Goal: Task Accomplishment & Management: Complete application form

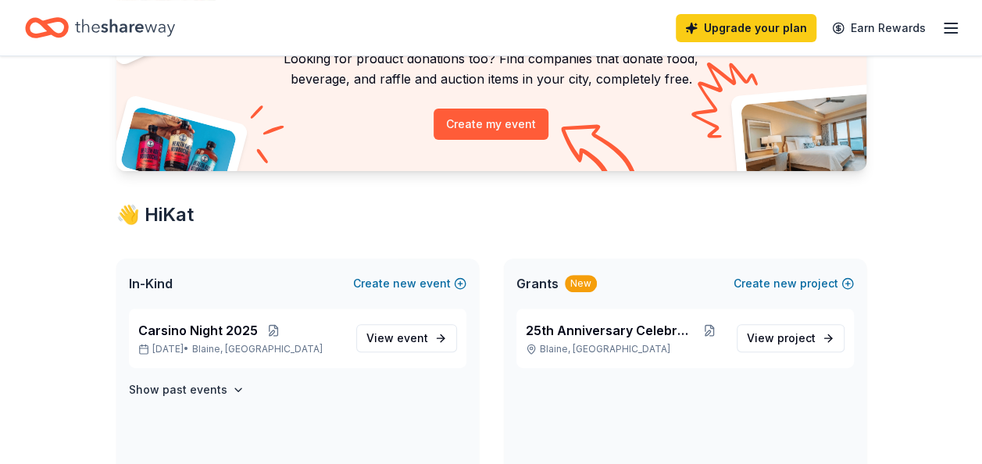
scroll to position [156, 0]
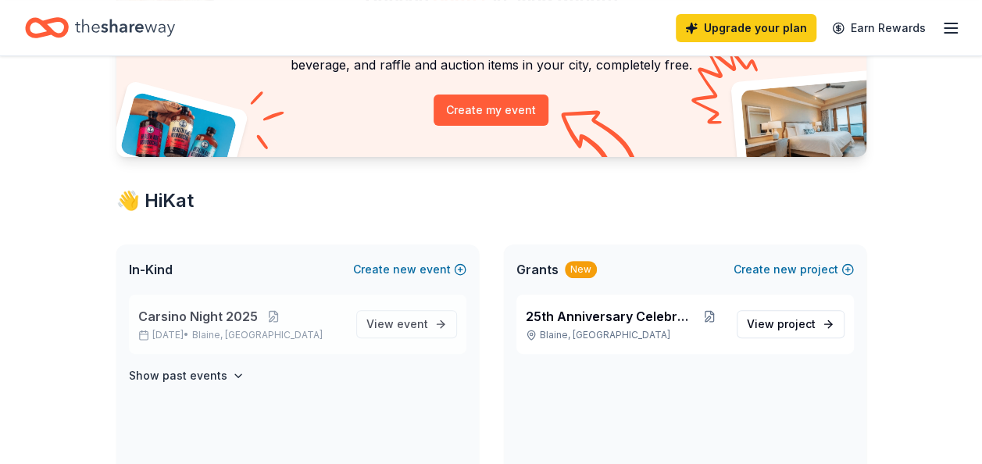
click at [244, 314] on span "Carsino Night 2025" at bounding box center [198, 316] width 120 height 19
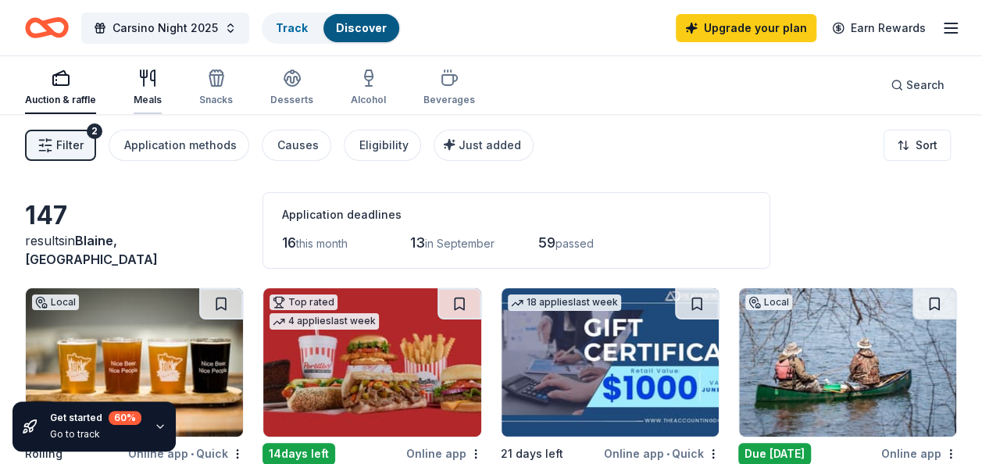
click at [146, 78] on icon "button" at bounding box center [147, 78] width 19 height 19
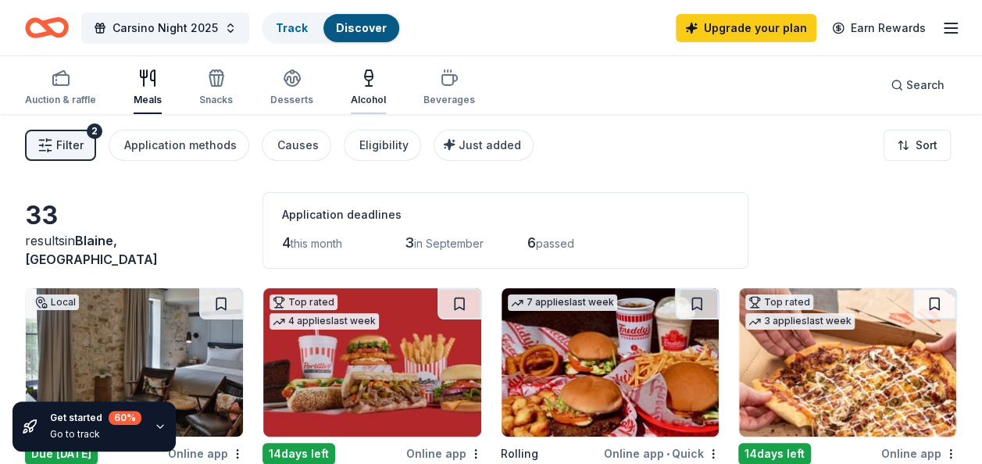
click at [363, 75] on icon "button" at bounding box center [368, 78] width 19 height 19
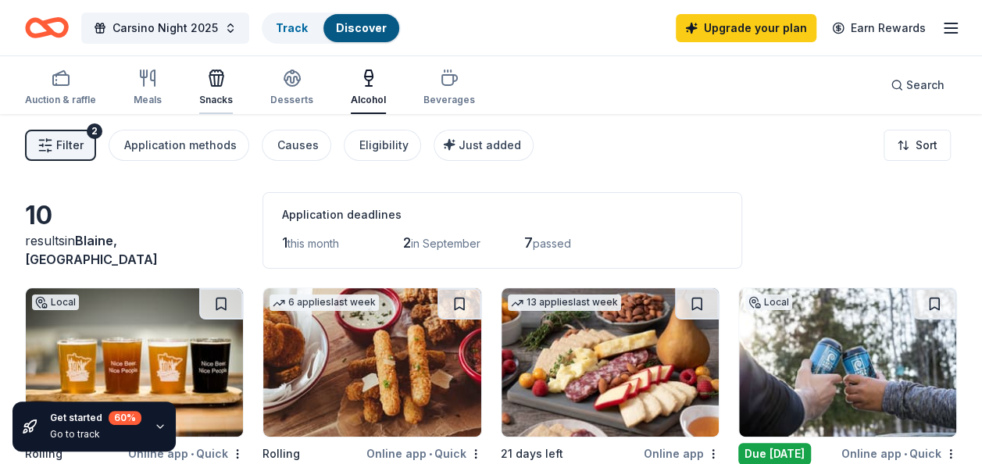
click at [207, 81] on icon "button" at bounding box center [216, 78] width 19 height 19
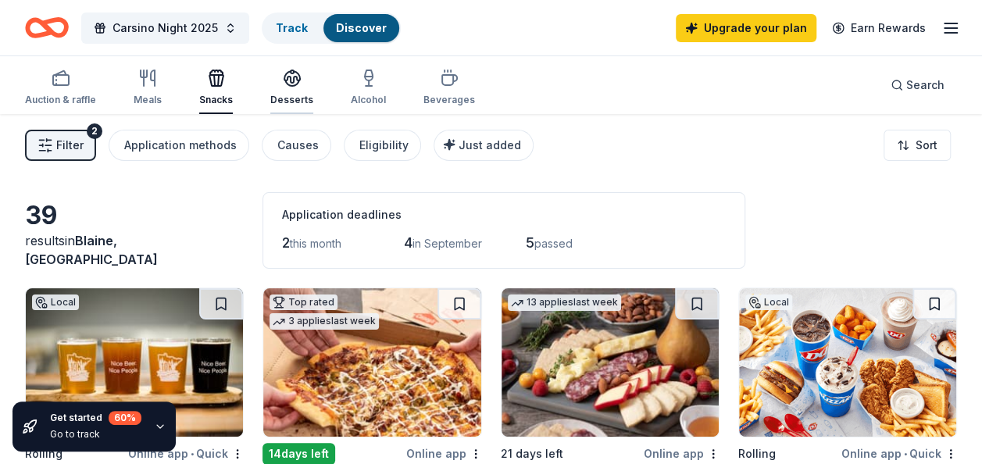
click at [292, 86] on icon "button" at bounding box center [292, 78] width 19 height 19
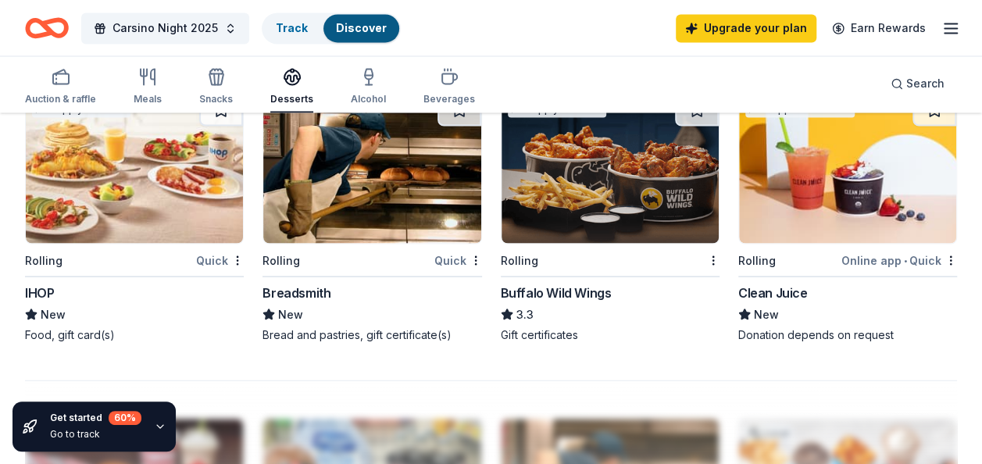
scroll to position [1406, 0]
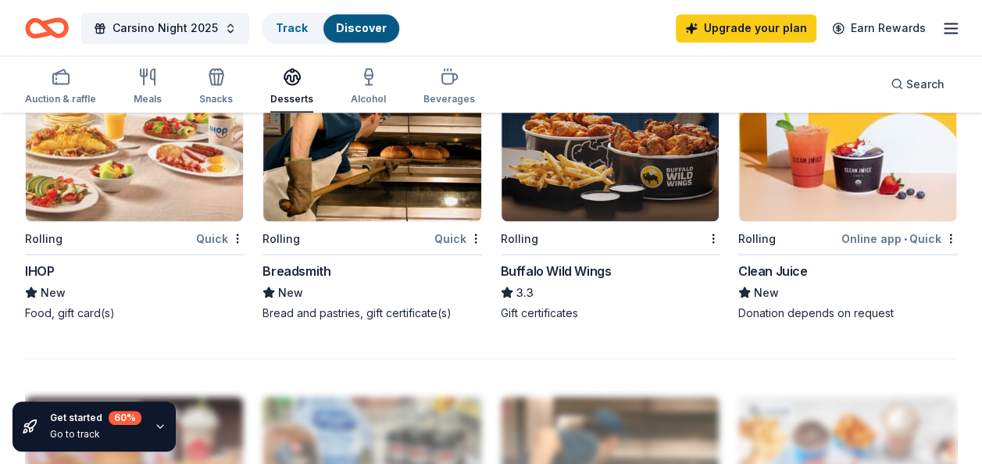
click at [45, 268] on div "IHOP" at bounding box center [39, 270] width 29 height 19
click at [306, 269] on div "Breadsmith" at bounding box center [296, 270] width 68 height 19
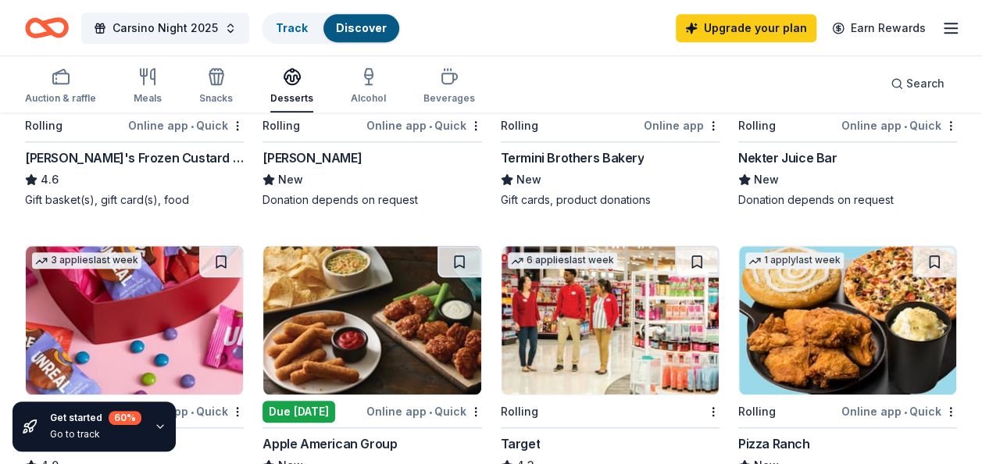
scroll to position [625, 0]
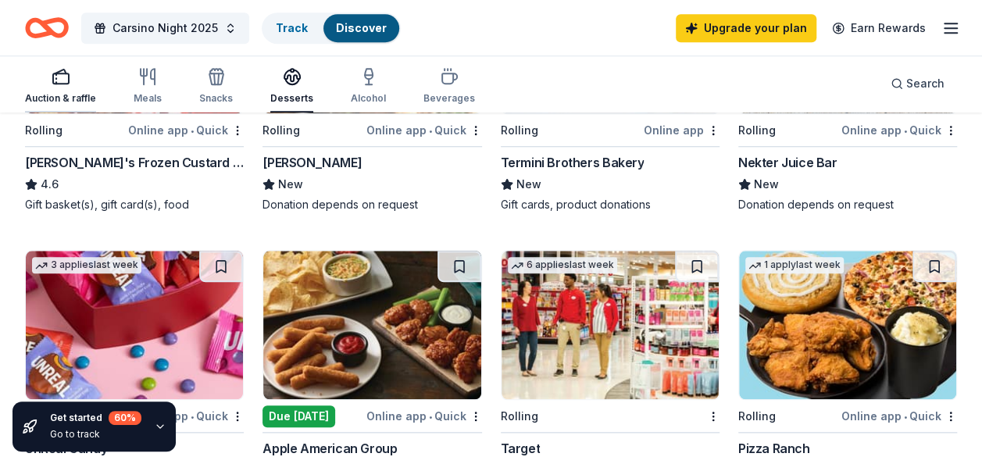
click at [66, 82] on icon "button" at bounding box center [61, 76] width 19 height 19
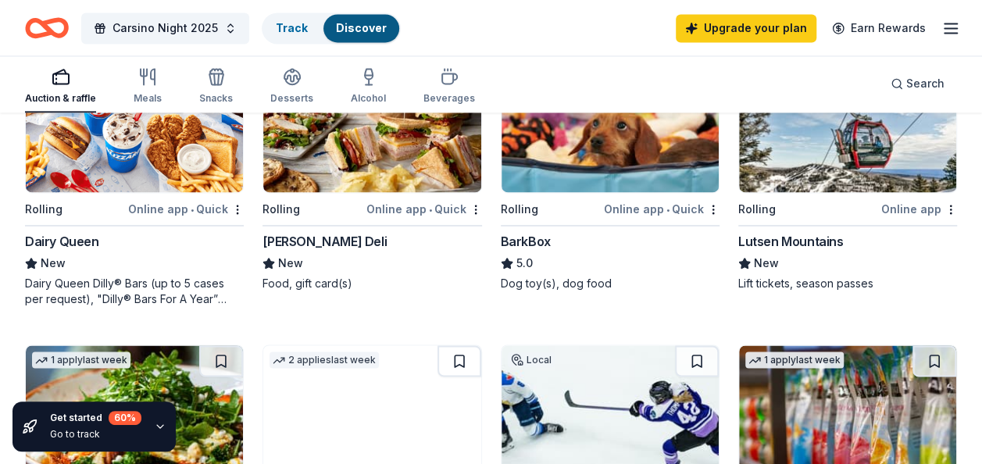
scroll to position [1172, 0]
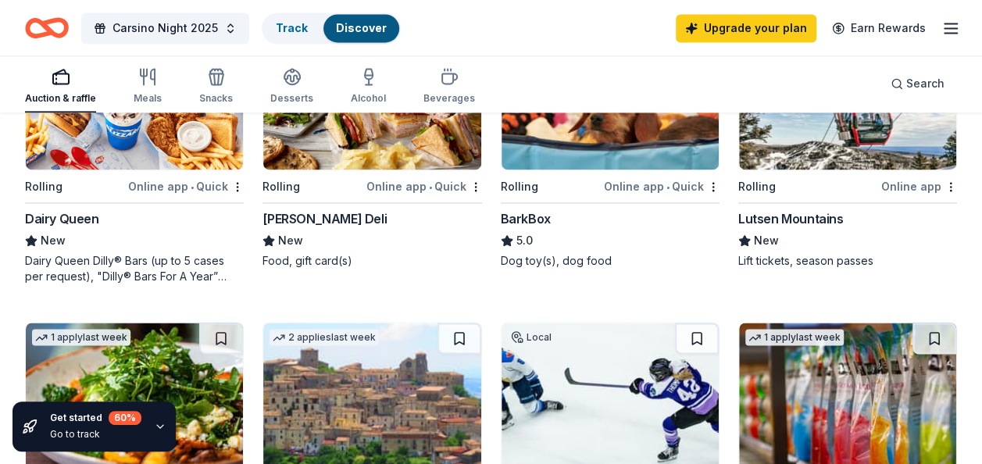
click at [809, 218] on div "Lutsen Mountains" at bounding box center [790, 218] width 105 height 19
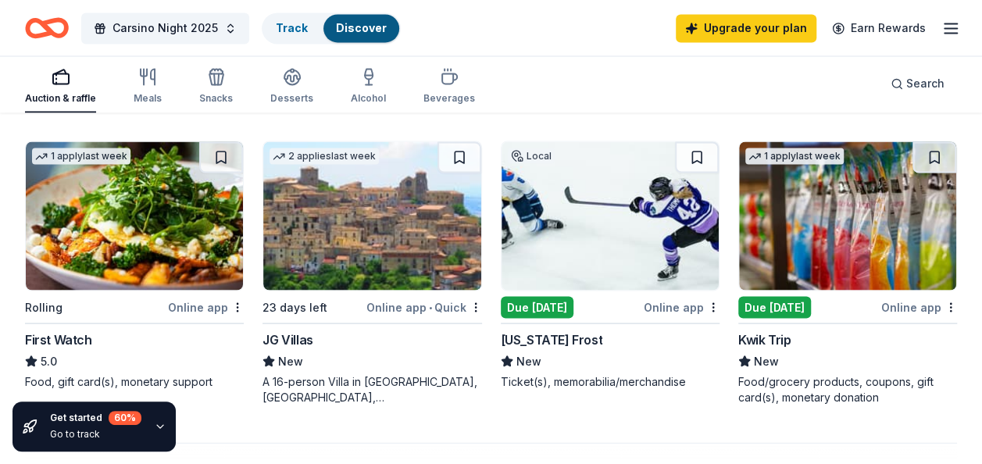
scroll to position [1406, 0]
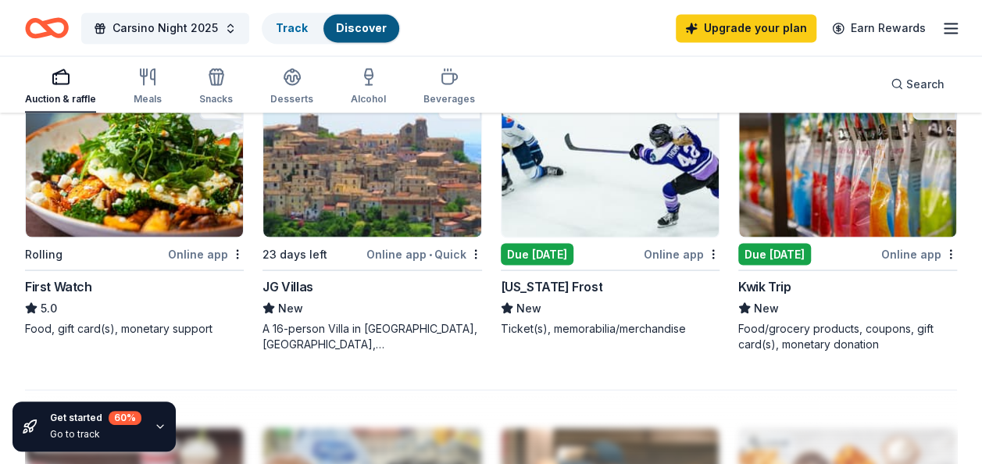
click at [570, 284] on div "Minnesota Frost" at bounding box center [552, 286] width 102 height 19
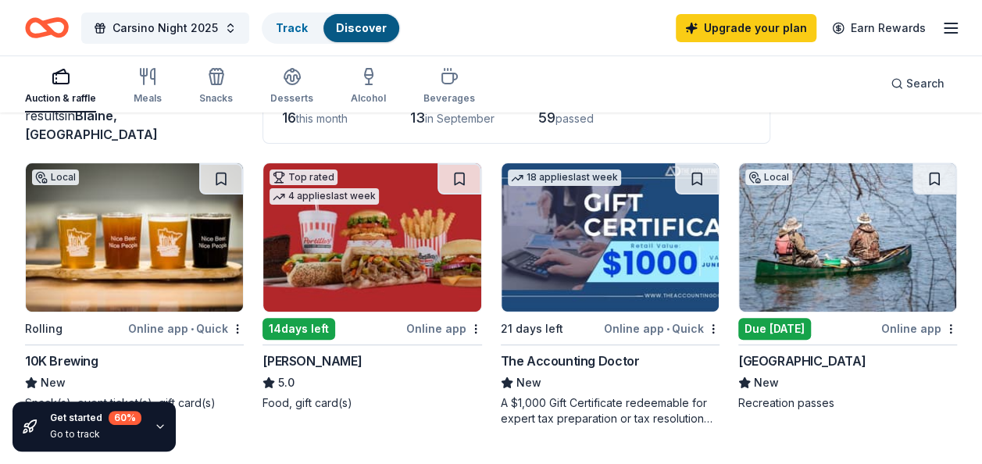
scroll to position [0, 0]
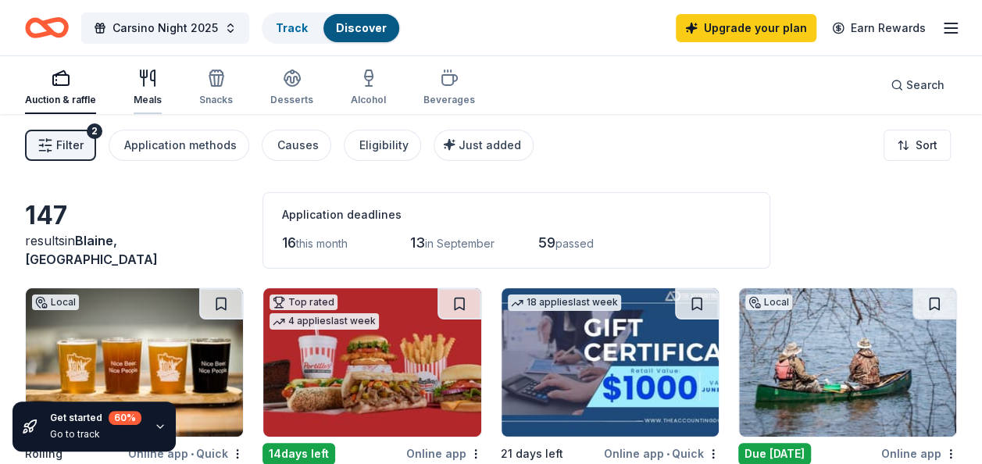
click at [146, 76] on icon "button" at bounding box center [147, 78] width 19 height 19
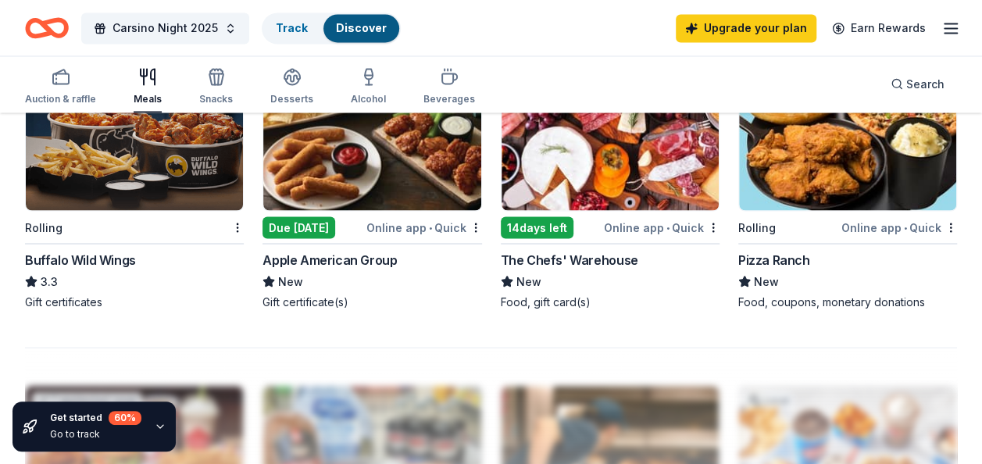
scroll to position [1406, 0]
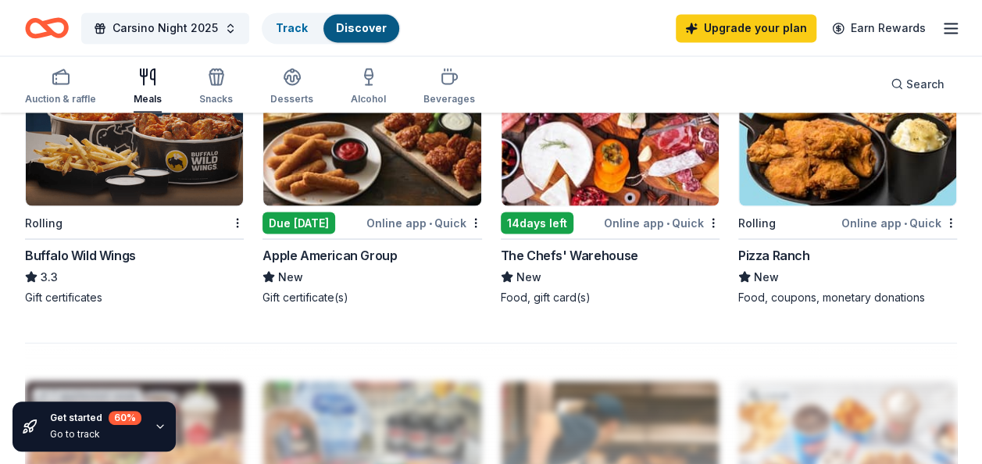
click at [791, 253] on div "Pizza Ranch" at bounding box center [774, 254] width 72 height 19
click at [323, 252] on div "Apple American Group" at bounding box center [329, 254] width 134 height 19
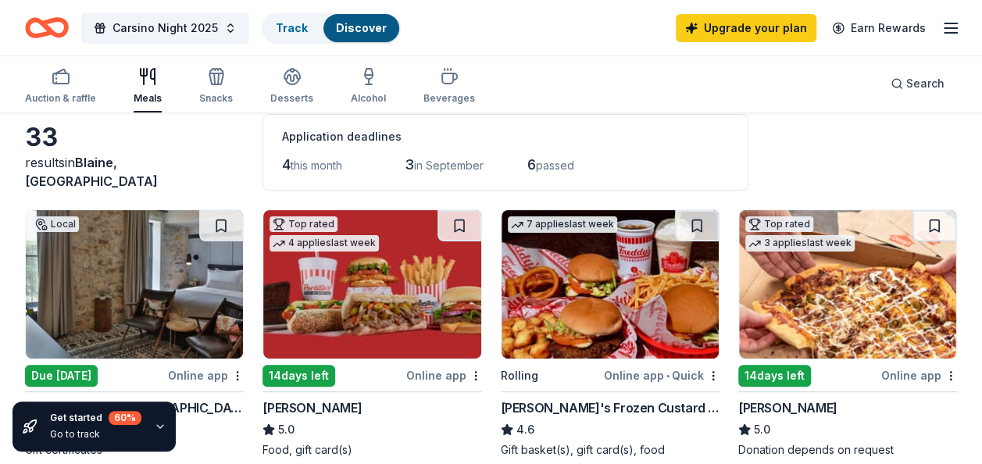
scroll to position [0, 0]
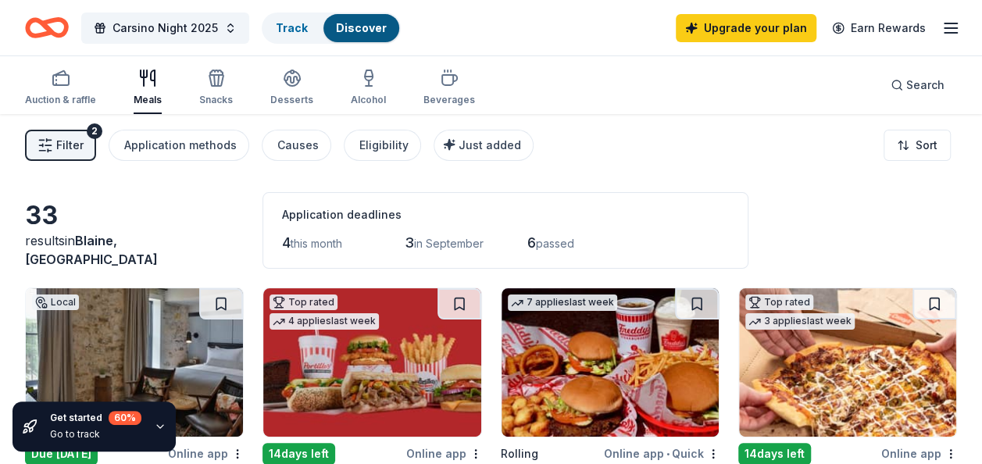
click at [948, 30] on icon "button" at bounding box center [950, 28] width 19 height 19
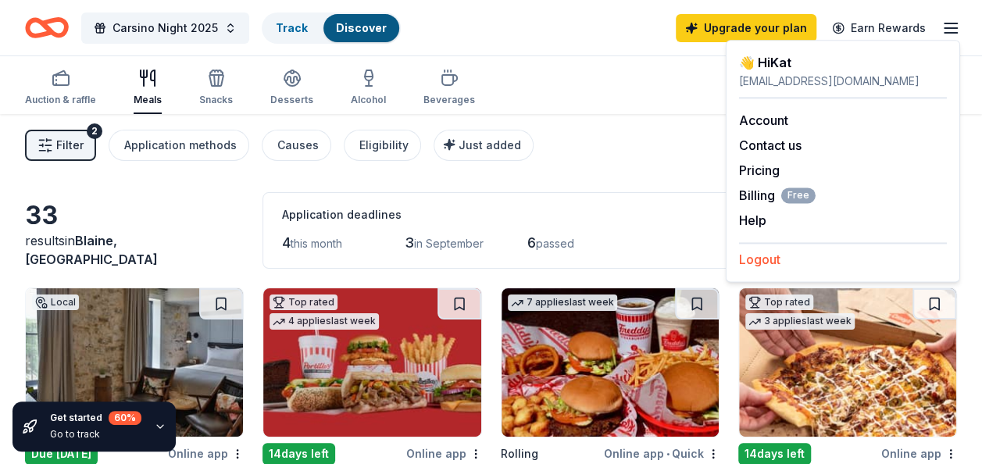
click at [765, 259] on button "Logout" at bounding box center [759, 259] width 41 height 19
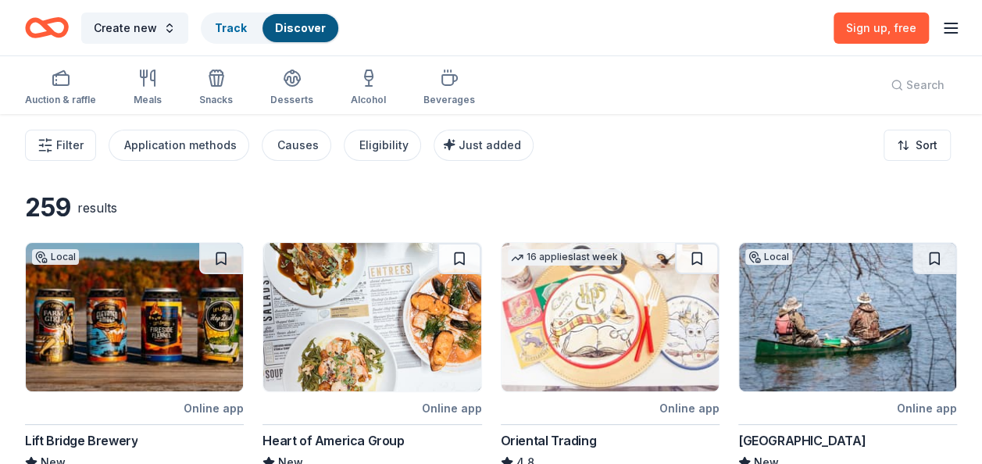
click at [952, 26] on icon "button" at bounding box center [950, 28] width 19 height 19
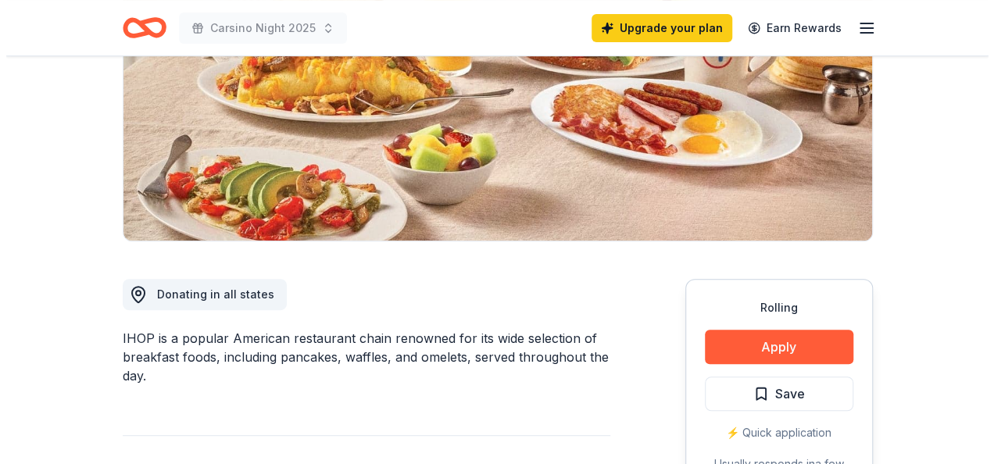
scroll to position [234, 0]
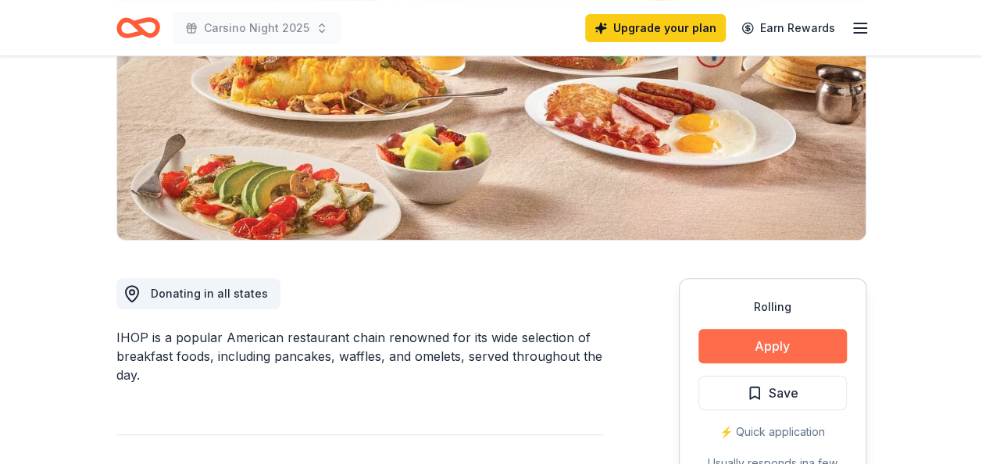
click at [767, 347] on button "Apply" at bounding box center [772, 346] width 148 height 34
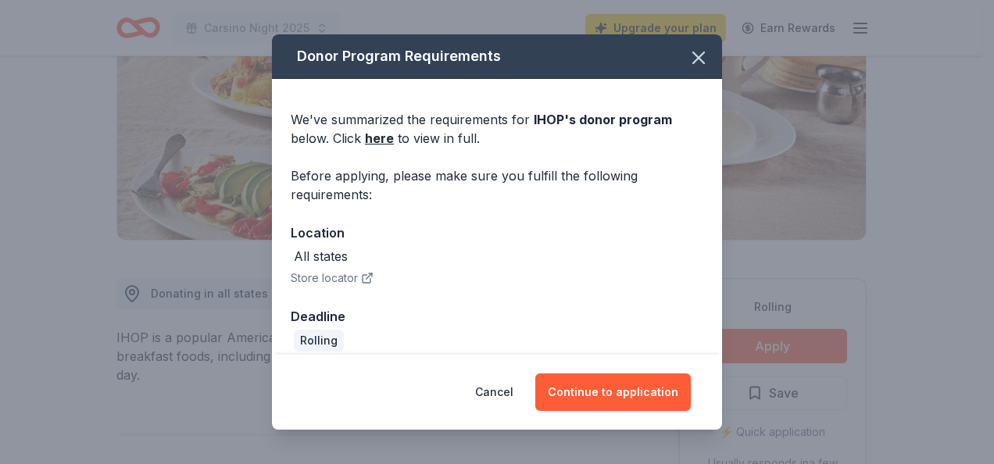
scroll to position [15, 0]
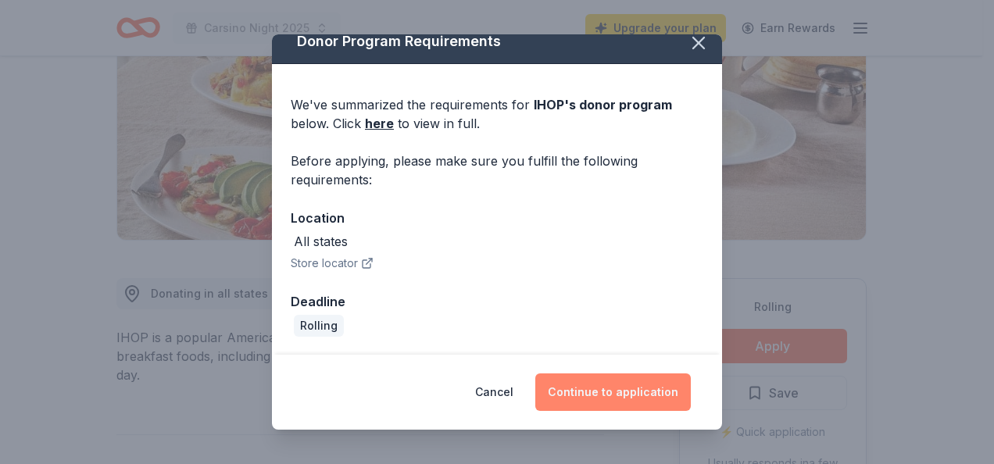
click at [594, 391] on button "Continue to application" at bounding box center [612, 391] width 155 height 37
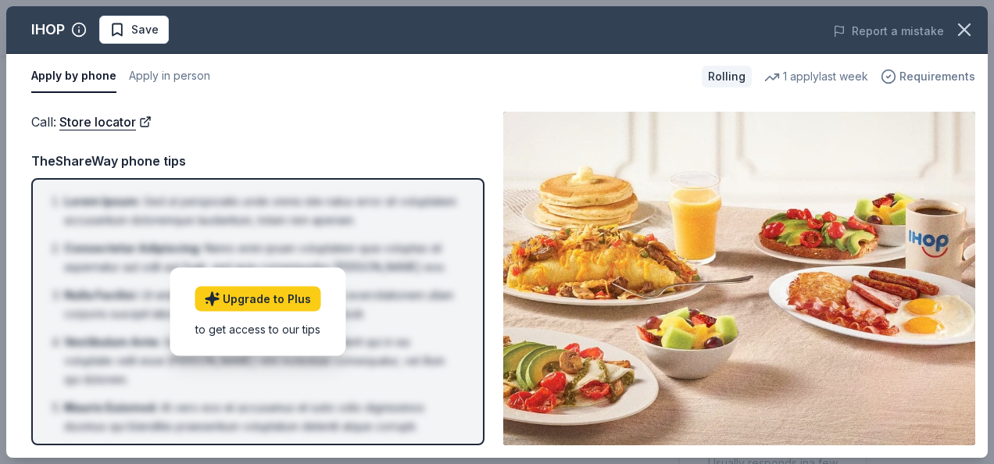
click at [923, 69] on span "Requirements" at bounding box center [937, 76] width 76 height 19
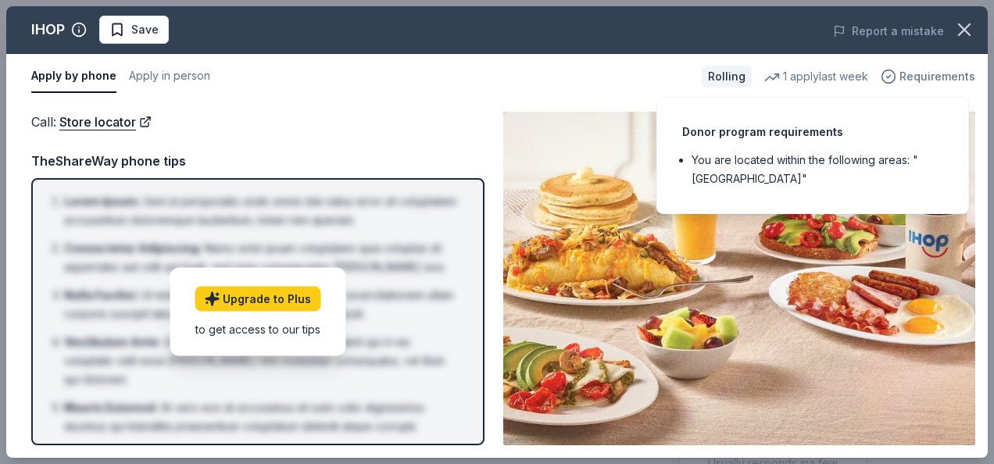
click at [923, 70] on span "Requirements" at bounding box center [937, 76] width 76 height 19
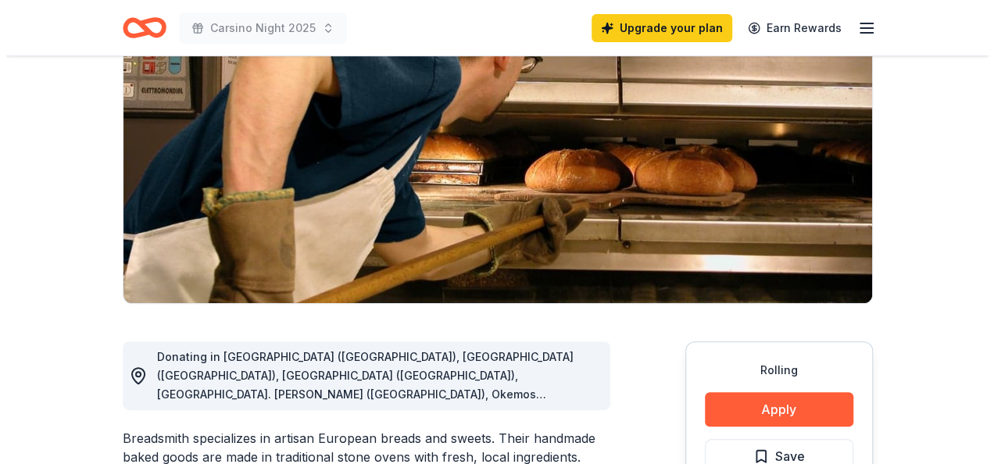
scroll to position [234, 0]
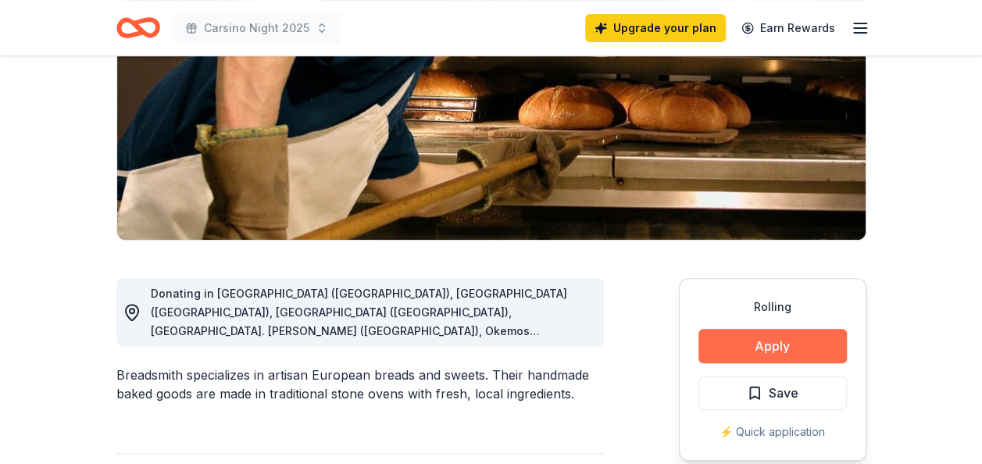
click at [751, 344] on button "Apply" at bounding box center [772, 346] width 148 height 34
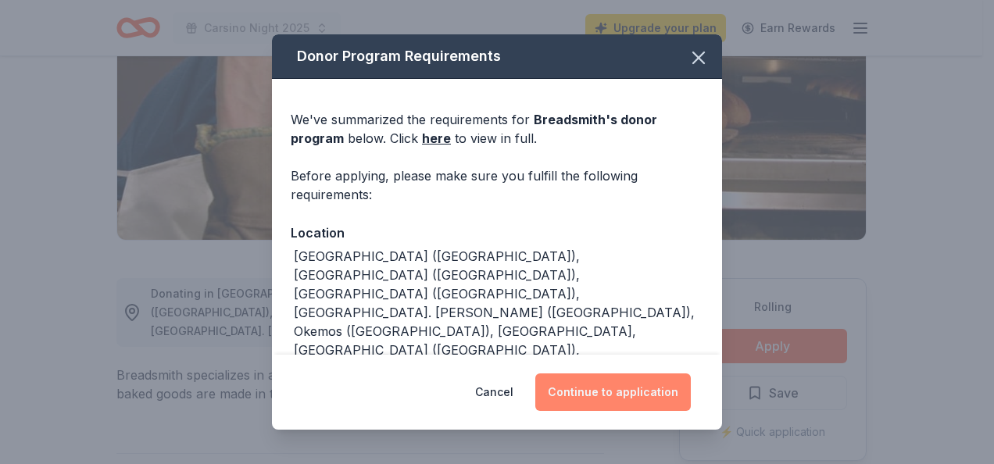
click at [603, 391] on button "Continue to application" at bounding box center [612, 391] width 155 height 37
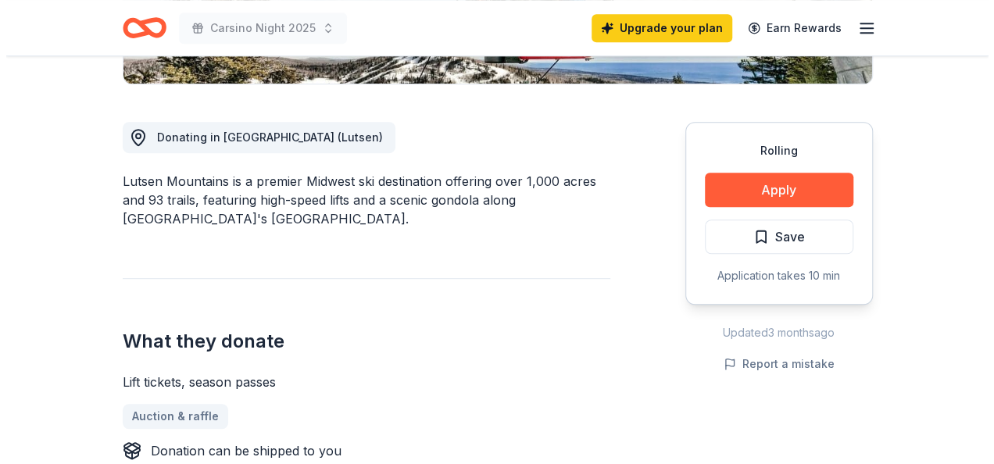
scroll to position [469, 0]
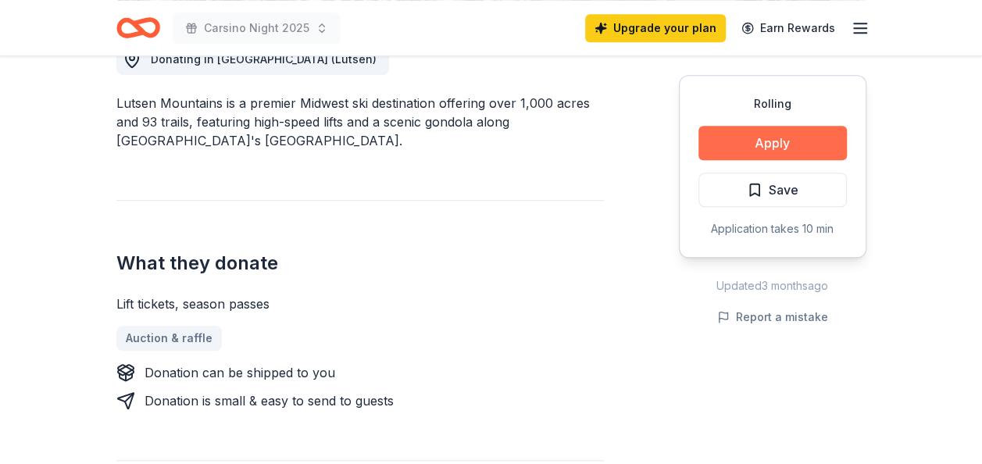
click at [791, 139] on button "Apply" at bounding box center [772, 143] width 148 height 34
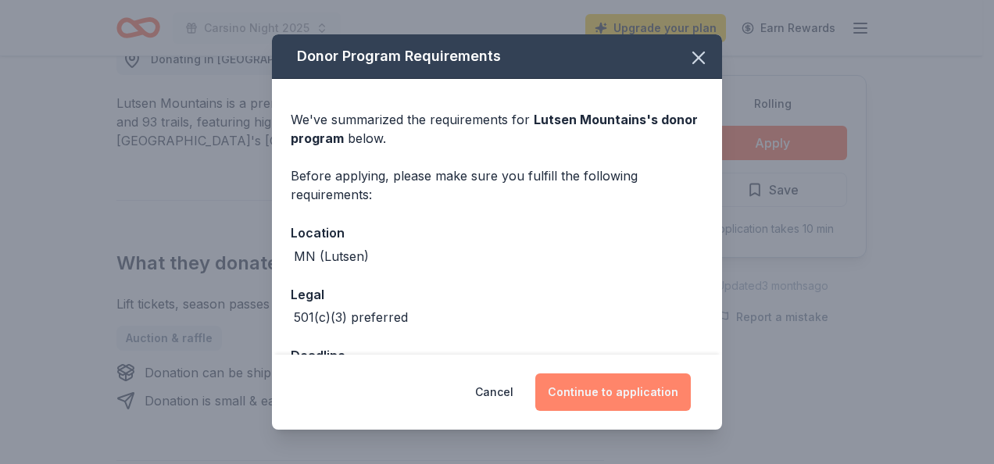
click at [621, 392] on button "Continue to application" at bounding box center [612, 391] width 155 height 37
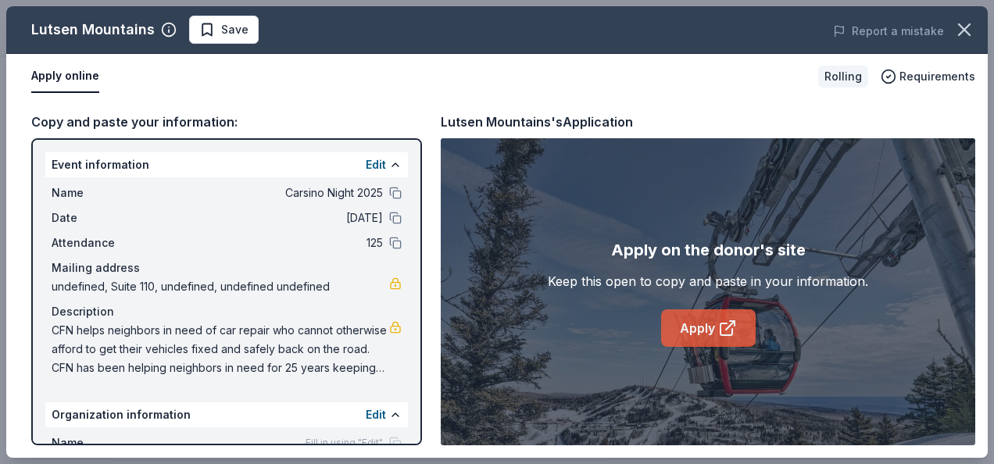
click at [695, 326] on link "Apply" at bounding box center [708, 327] width 95 height 37
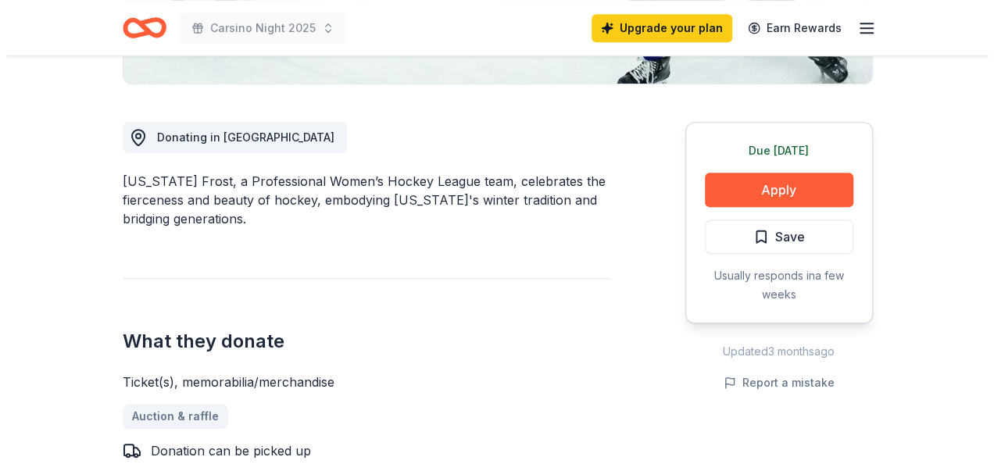
scroll to position [469, 0]
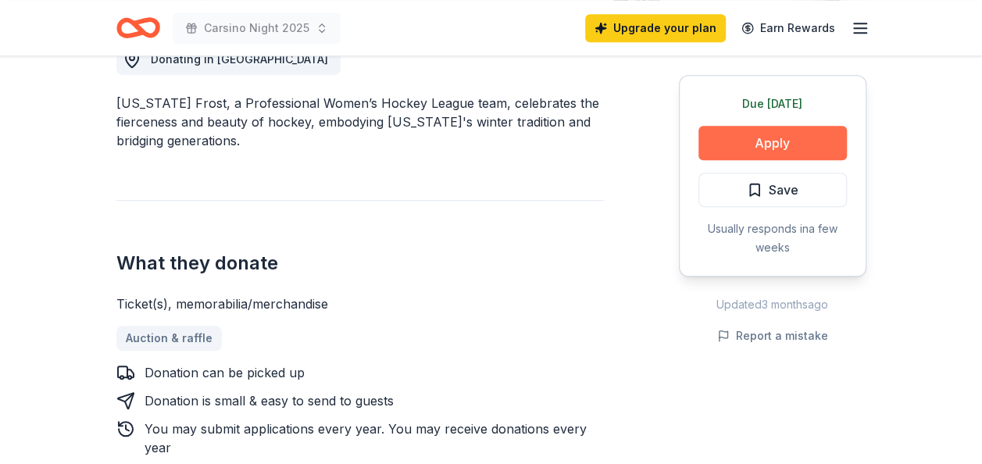
click at [780, 138] on button "Apply" at bounding box center [772, 143] width 148 height 34
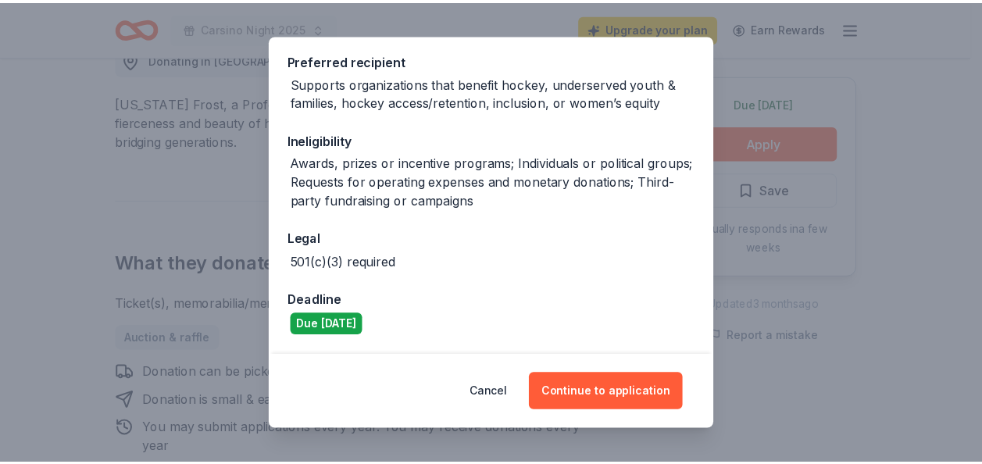
scroll to position [312, 0]
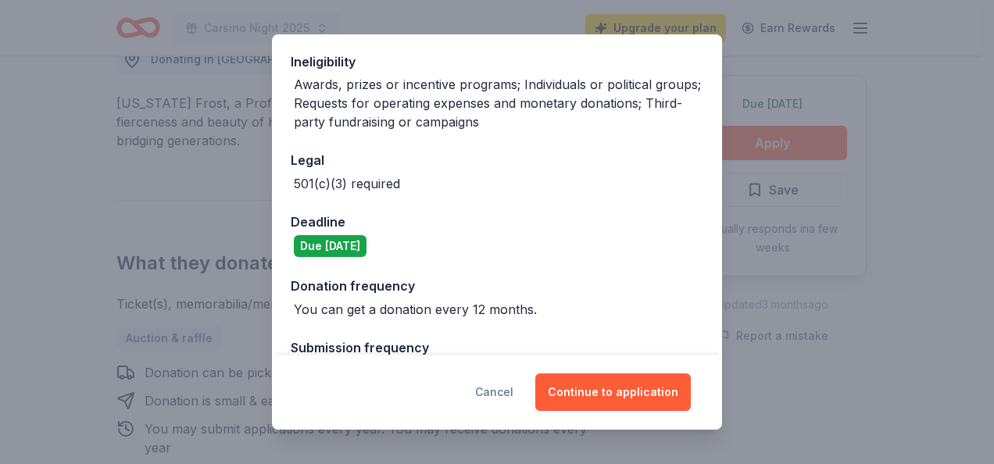
click at [505, 392] on button "Cancel" at bounding box center [494, 391] width 38 height 37
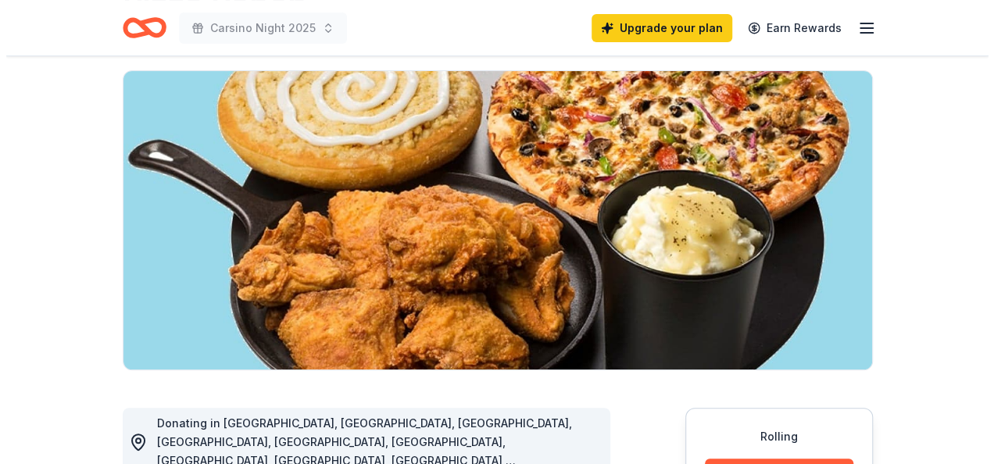
scroll to position [234, 0]
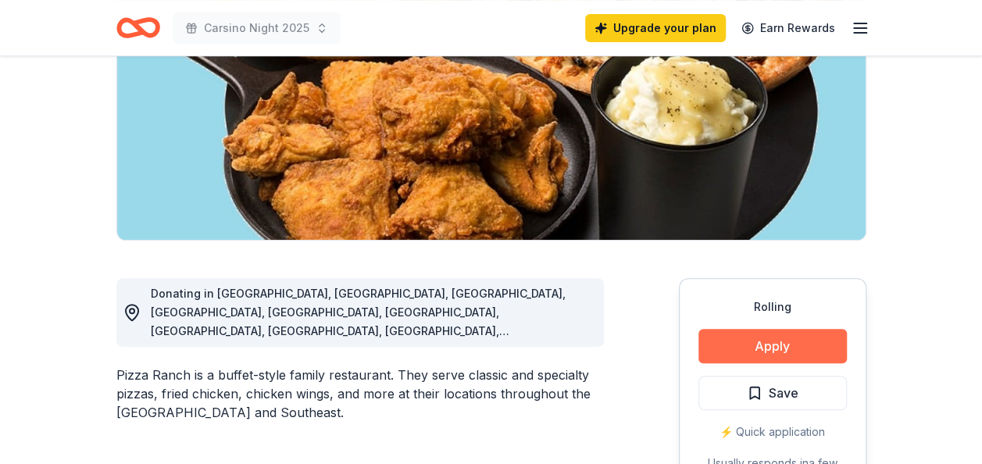
click at [758, 339] on button "Apply" at bounding box center [772, 346] width 148 height 34
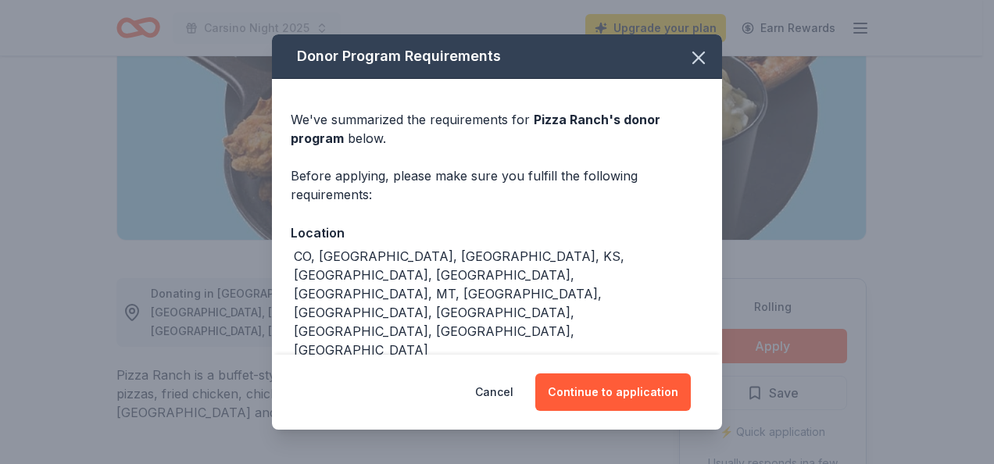
scroll to position [15, 0]
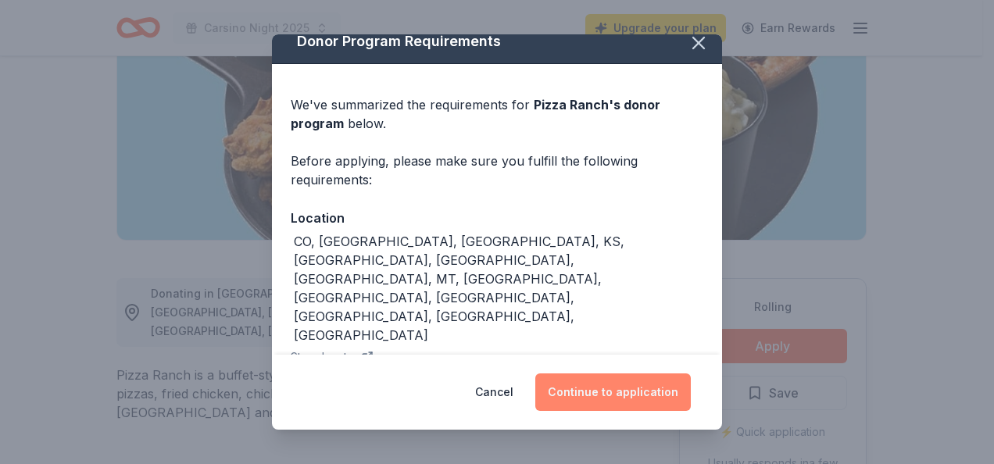
click at [600, 391] on button "Continue to application" at bounding box center [612, 391] width 155 height 37
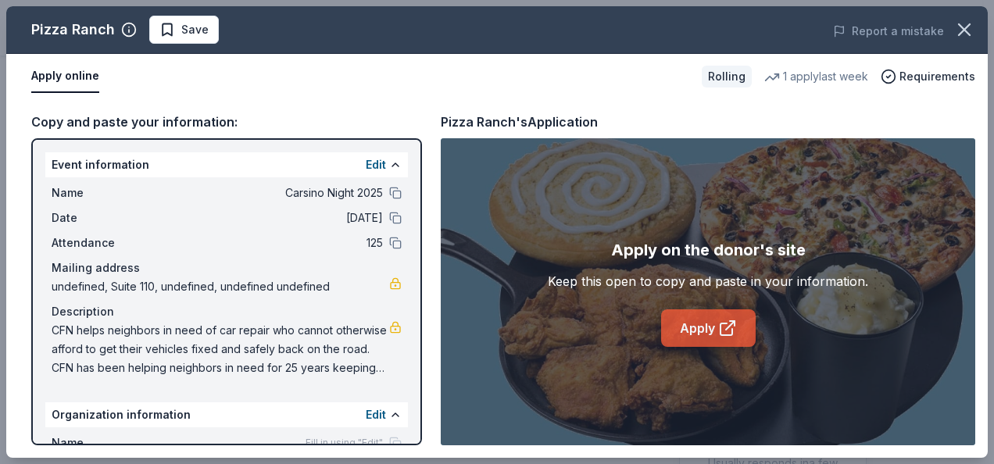
click at [703, 327] on link "Apply" at bounding box center [708, 327] width 95 height 37
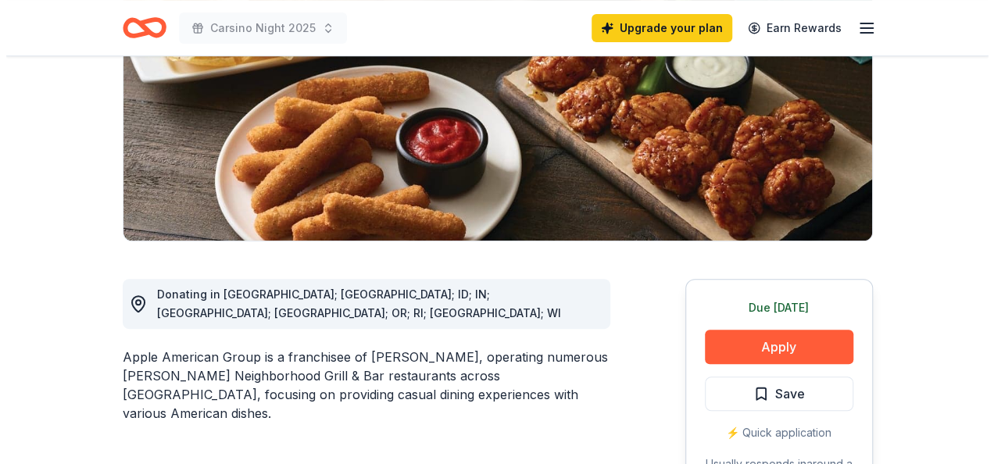
scroll to position [234, 0]
